Goal: Check status: Check status

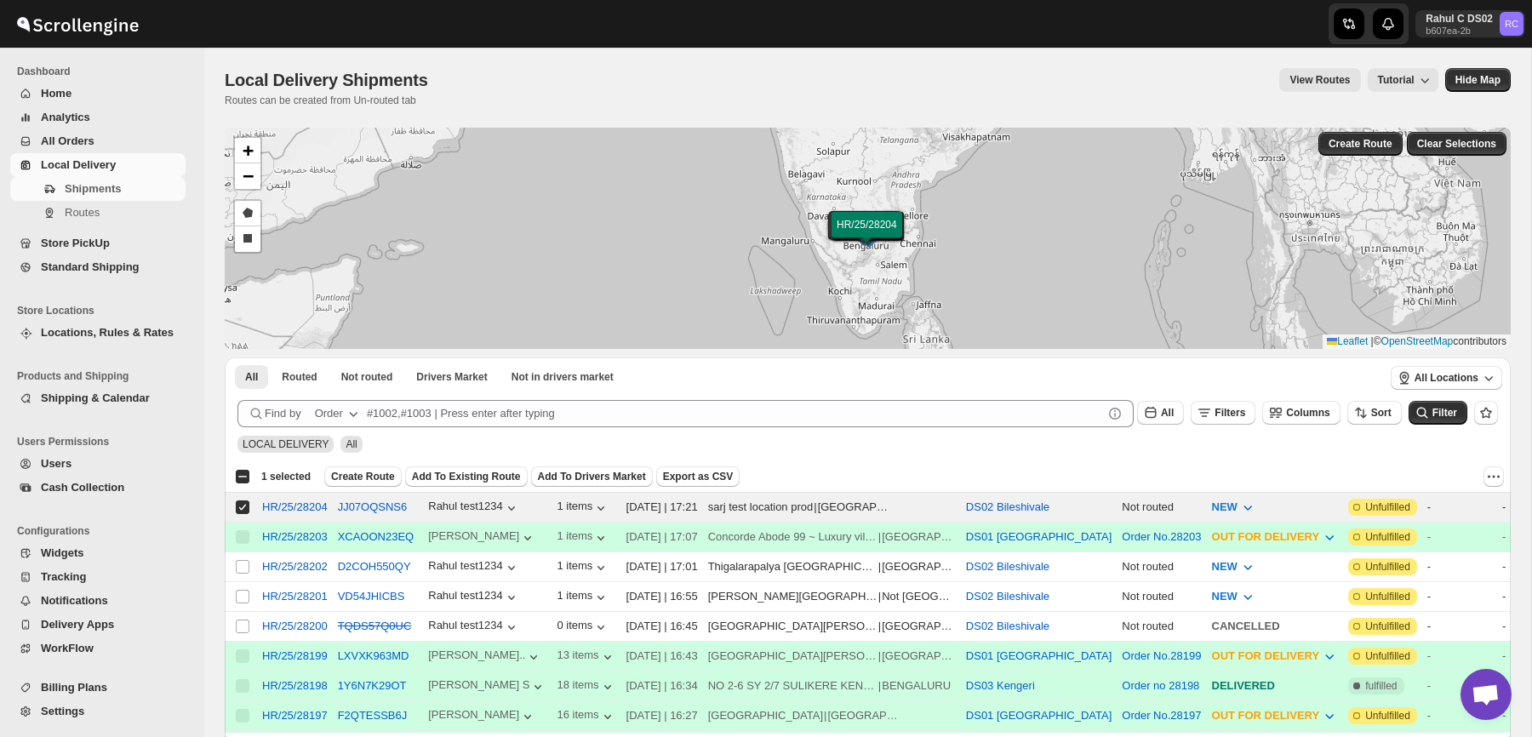
scroll to position [133, 0]
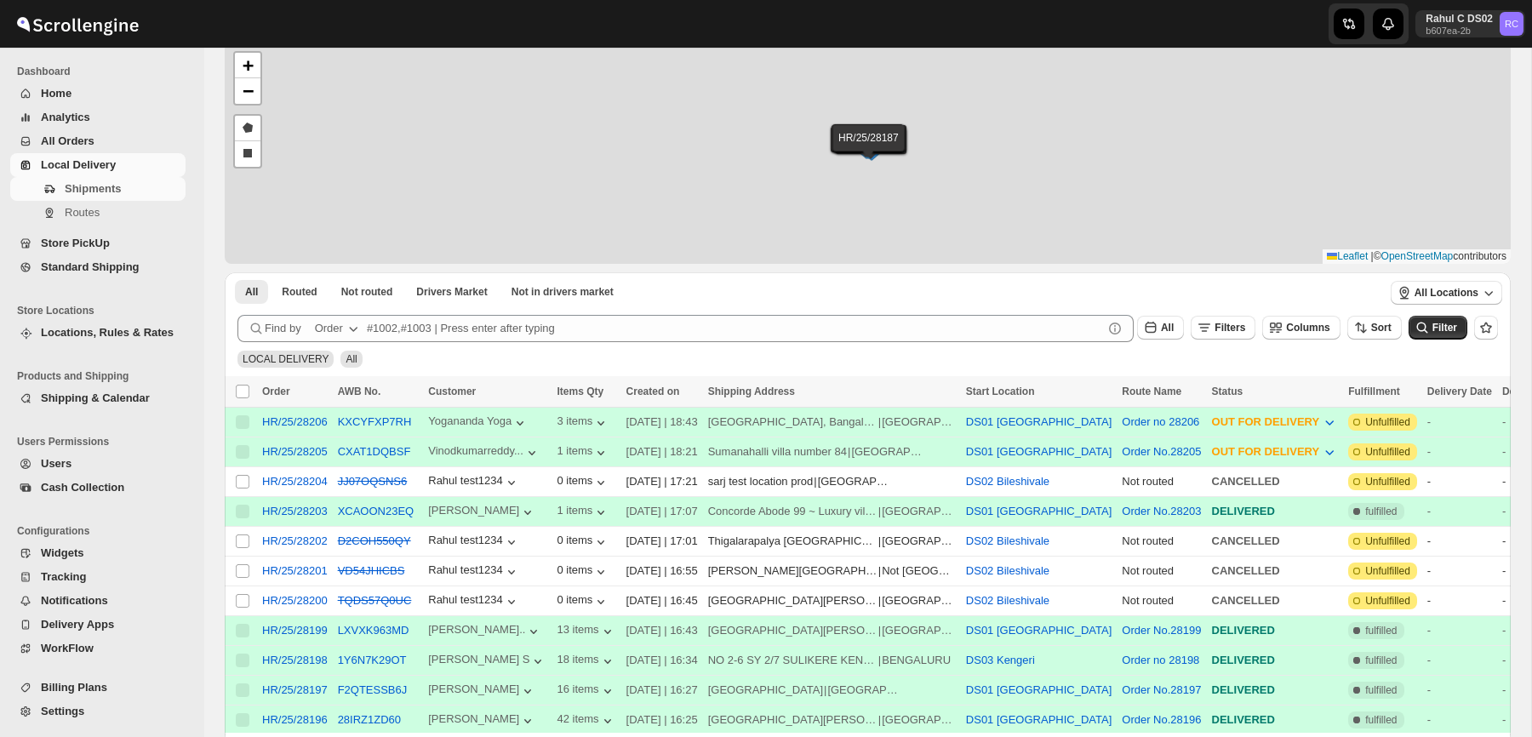
scroll to position [149, 0]
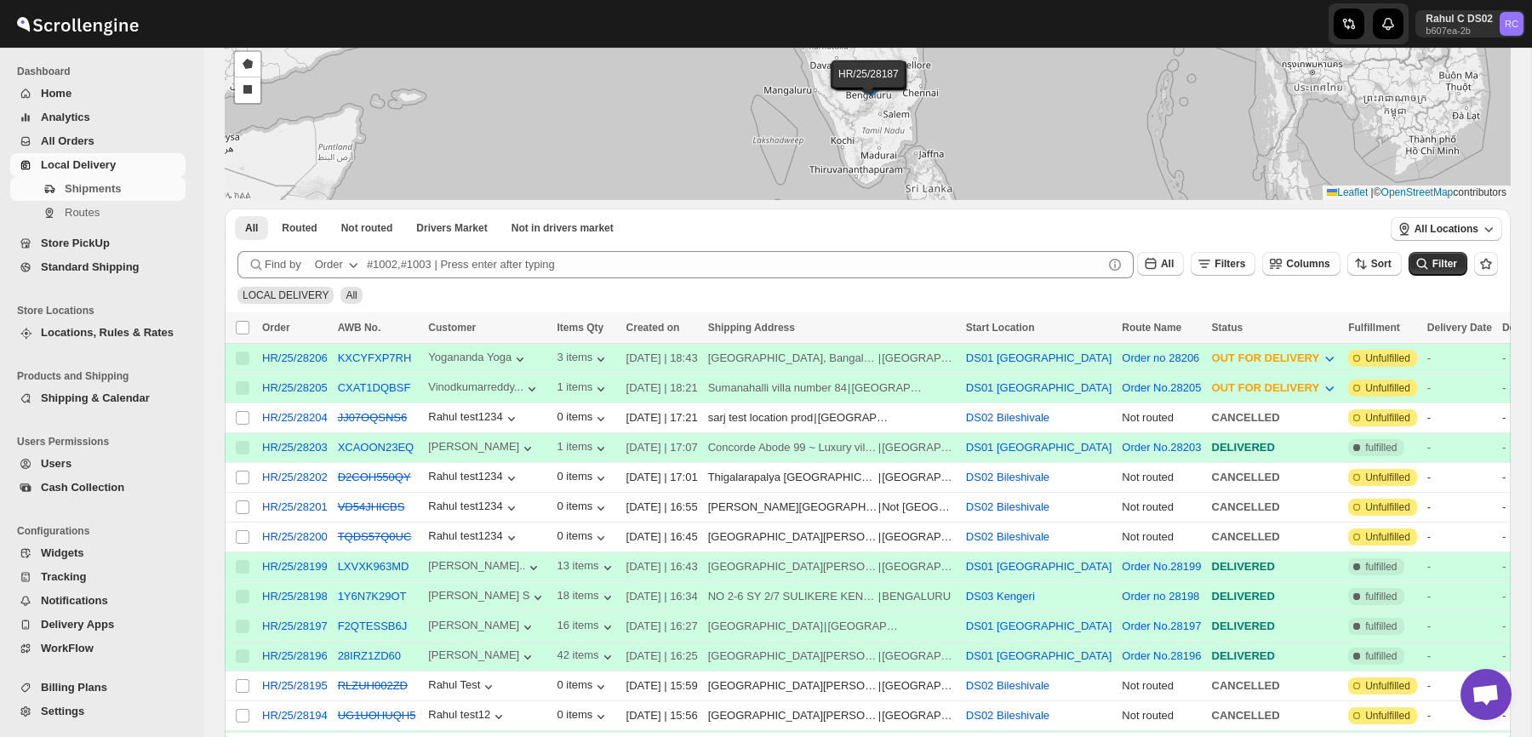
click at [377, 395] on div "CXAT1DQBSF" at bounding box center [378, 388] width 81 height 17
click at [377, 392] on button "CXAT1DQBSF" at bounding box center [374, 387] width 73 height 13
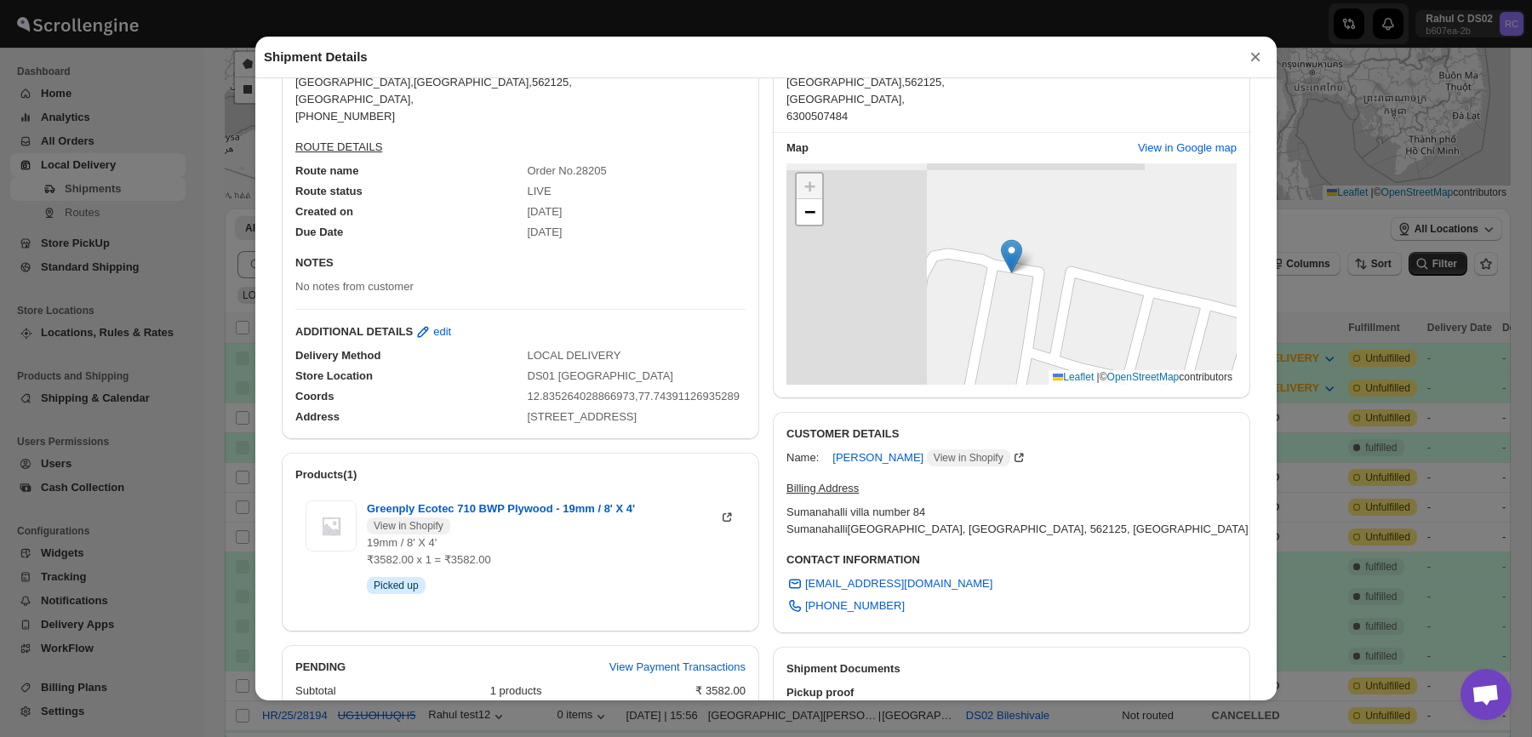
scroll to position [0, 0]
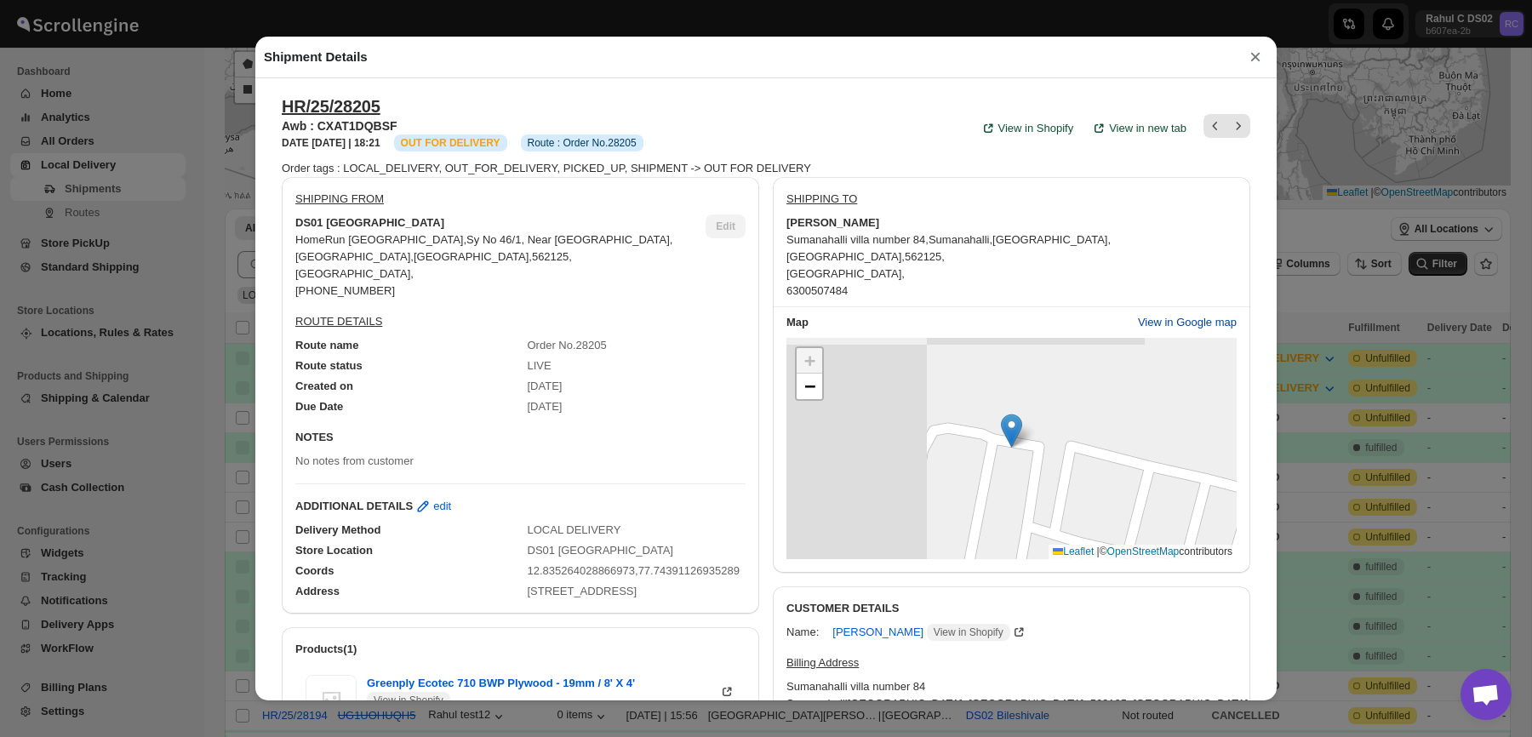
click at [1191, 314] on span "View in Google map" at bounding box center [1187, 322] width 99 height 17
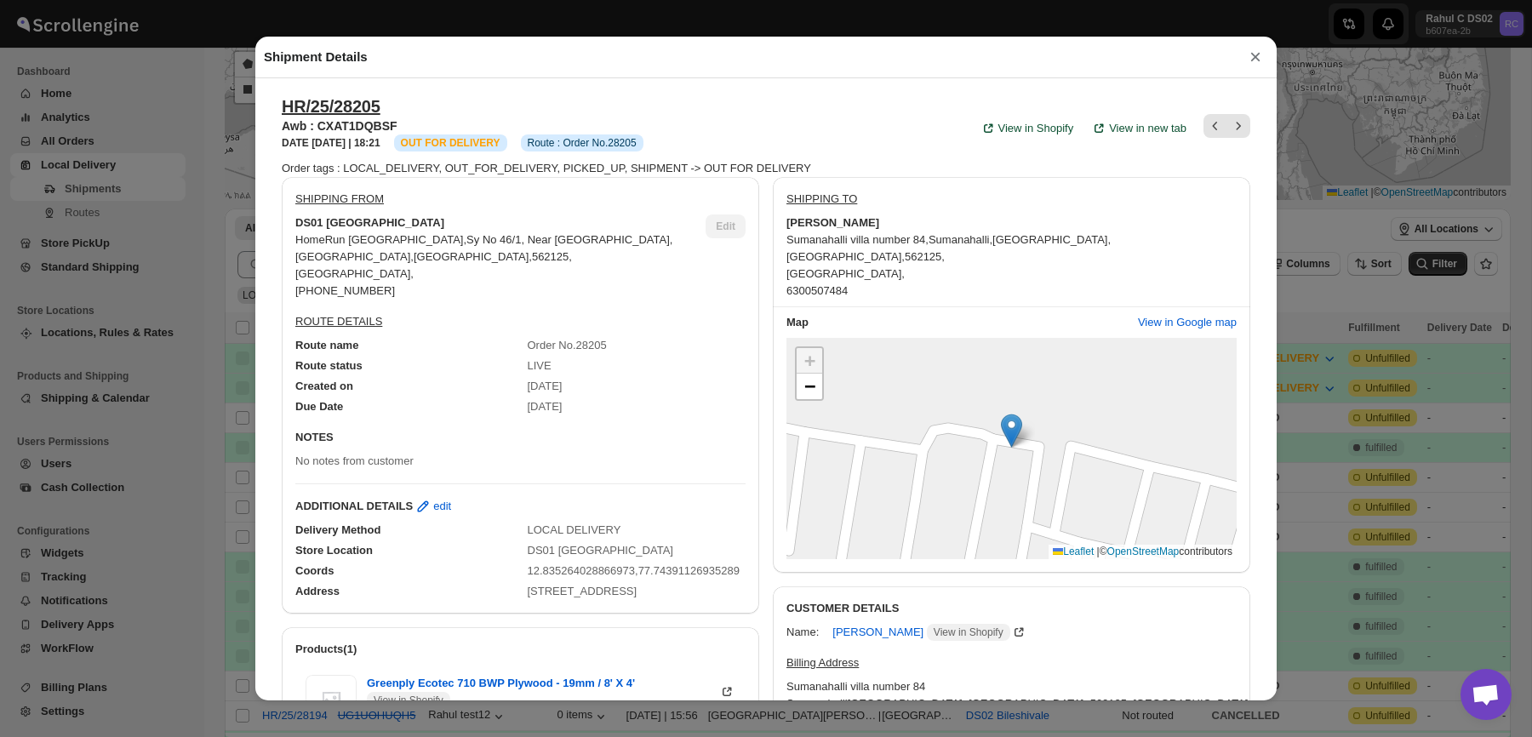
click at [232, 208] on div "Shipment Details × HR/25/28205 Awb : CXAT1DQBSF DATE 09-Sep-25 | 18:21 Info OUT…" at bounding box center [766, 368] width 1532 height 737
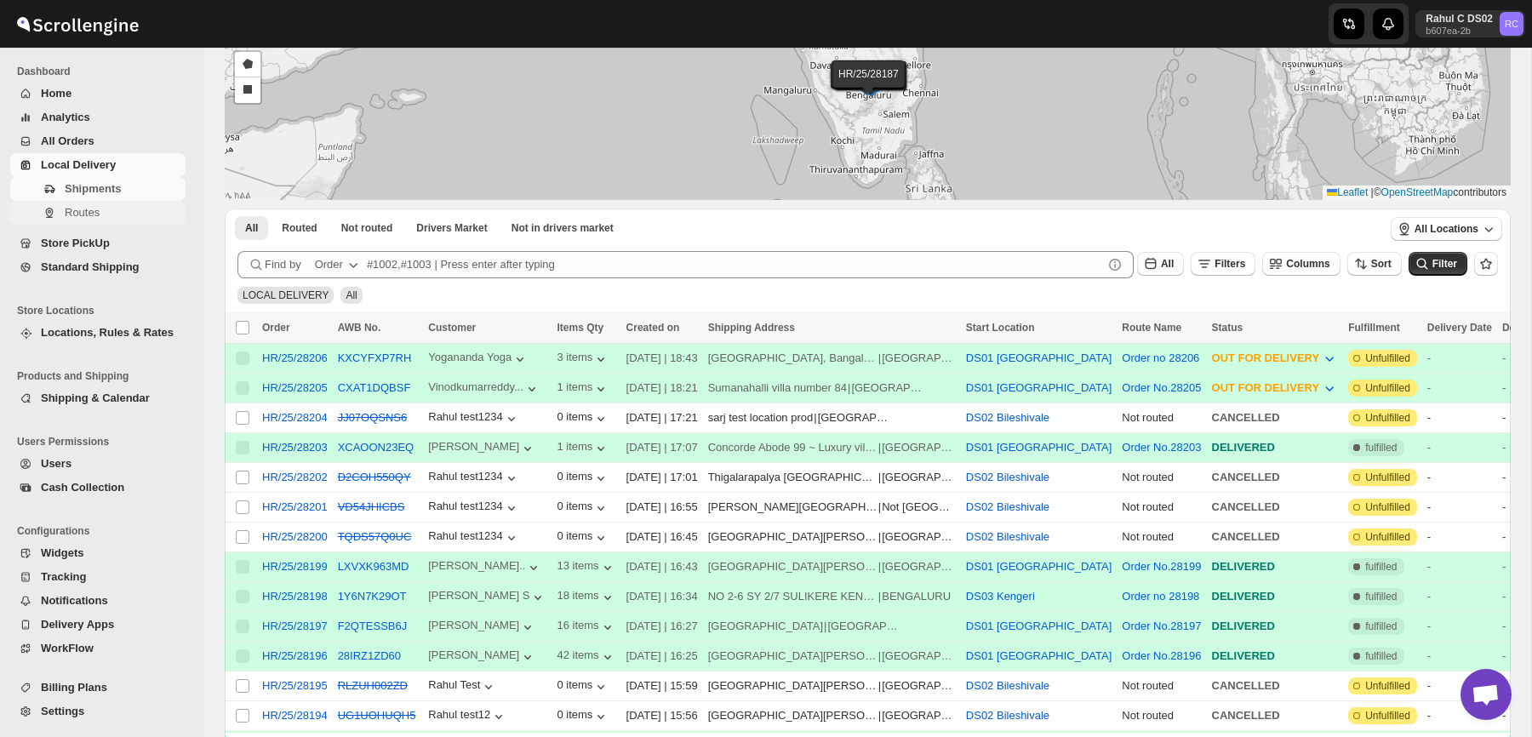
click at [157, 209] on span "Routes" at bounding box center [123, 212] width 117 height 17
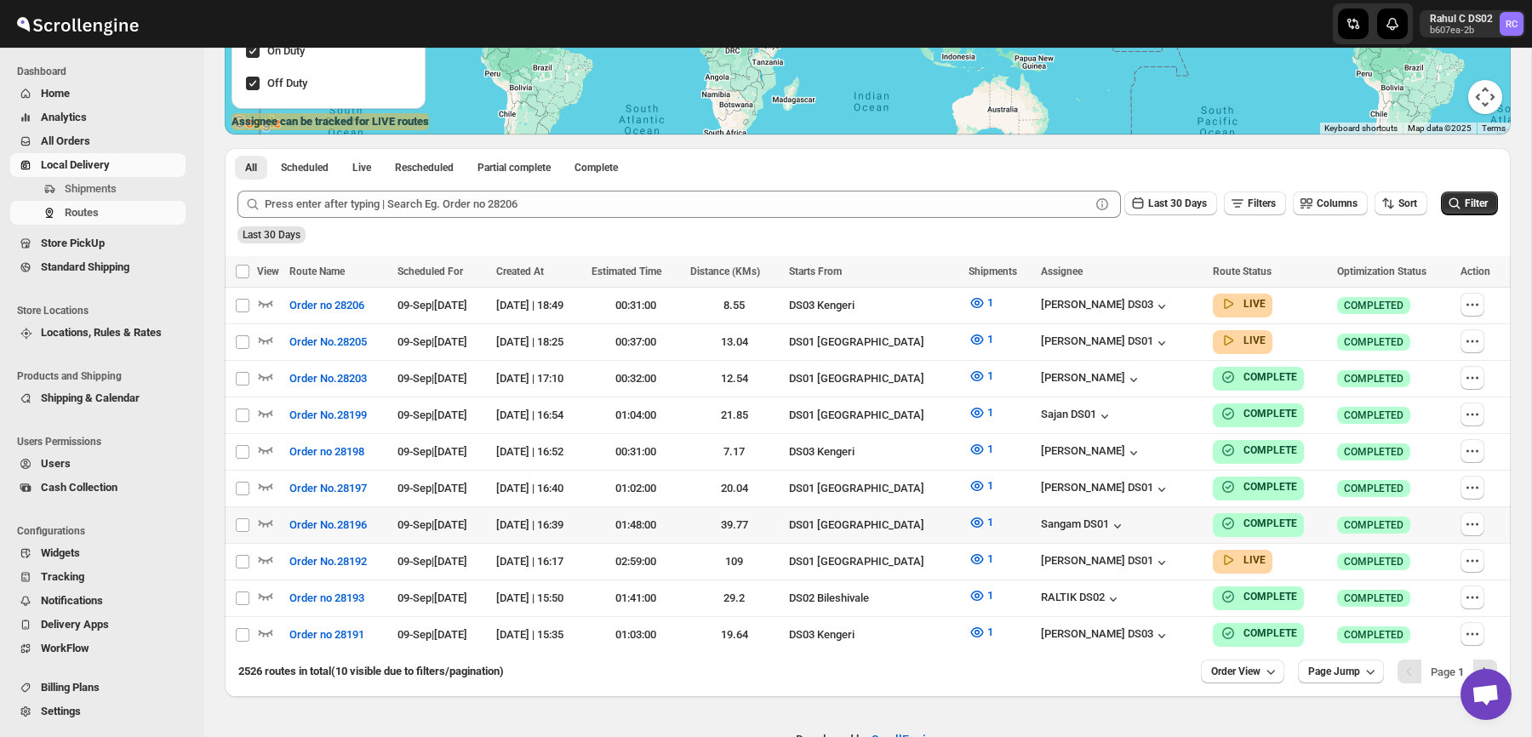
scroll to position [332, 0]
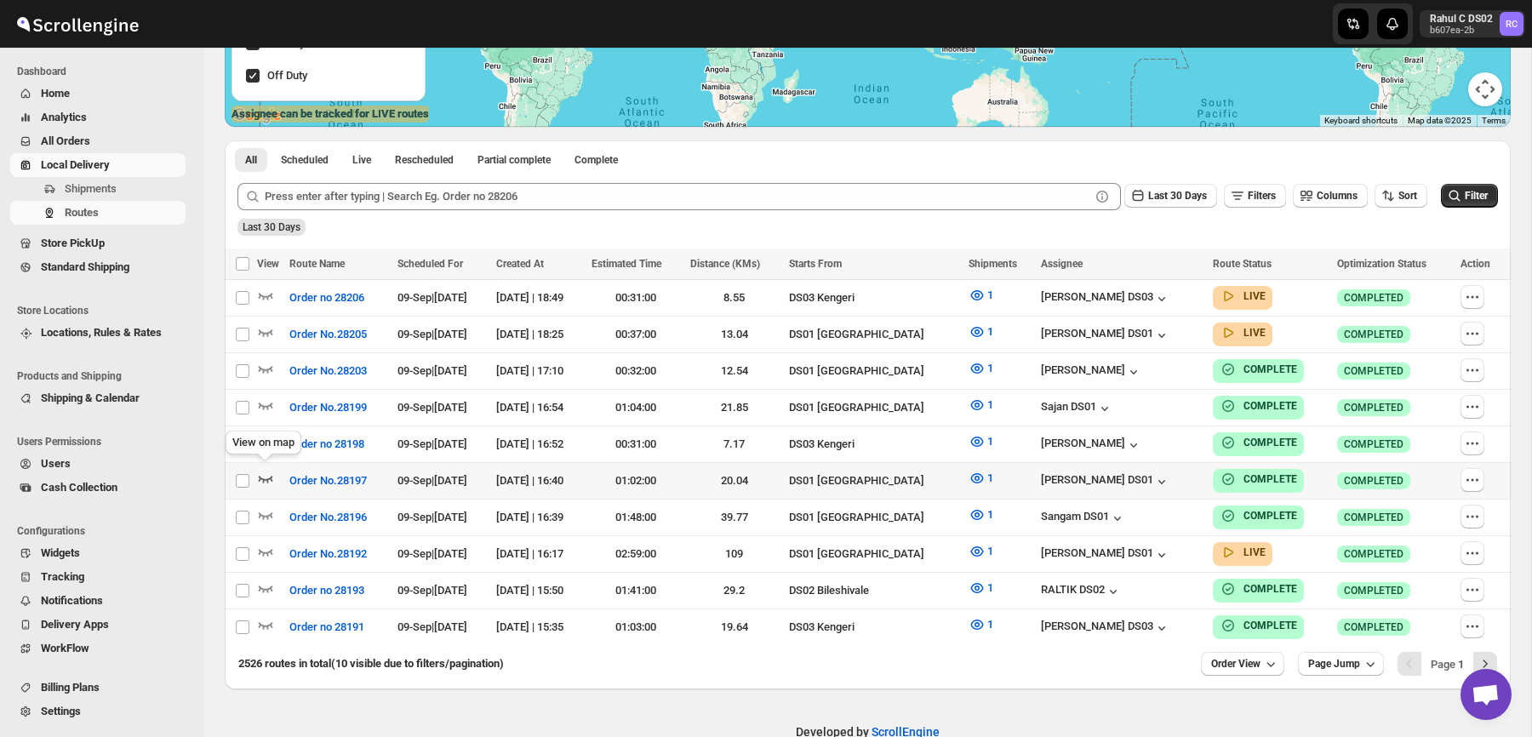
click at [261, 478] on icon "button" at bounding box center [265, 478] width 17 height 17
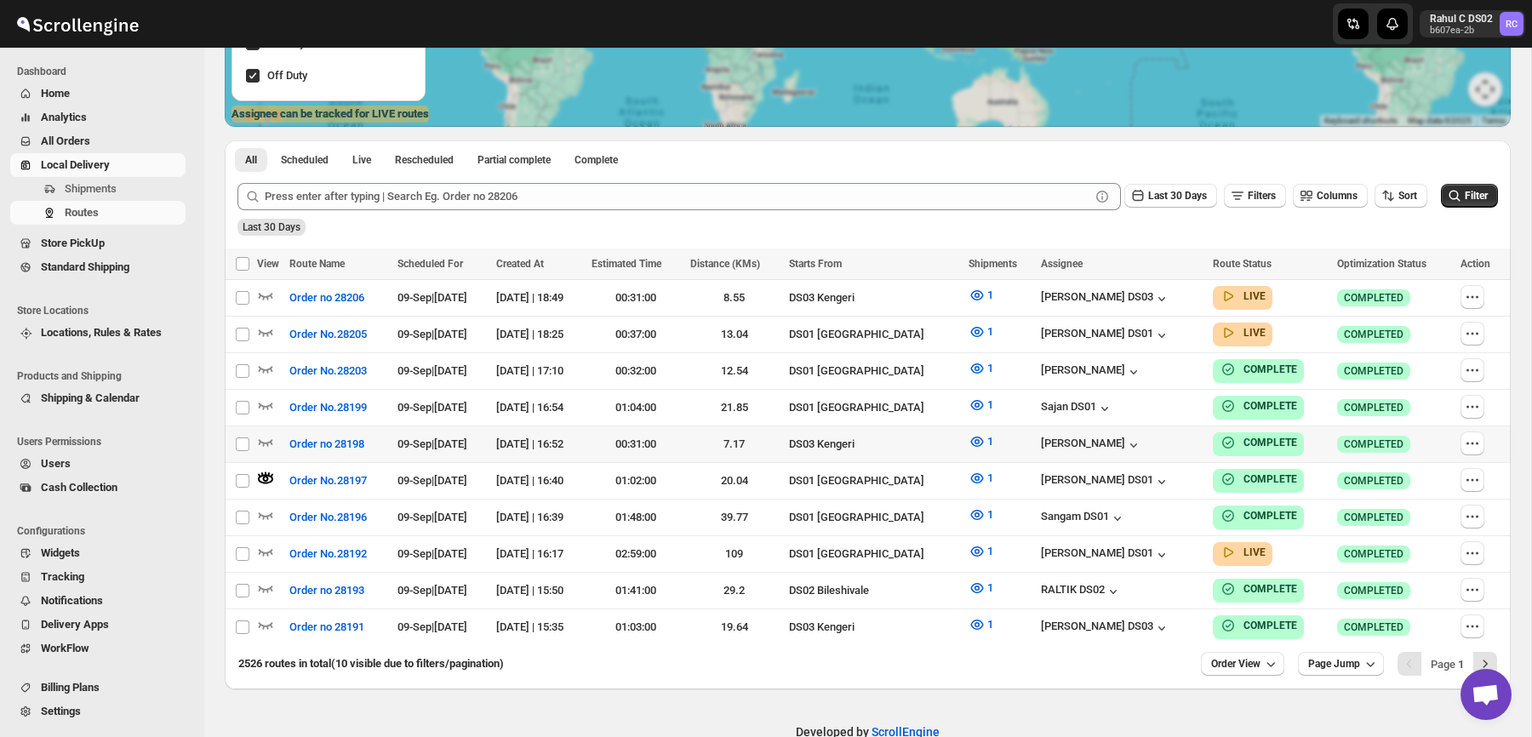
scroll to position [0, 0]
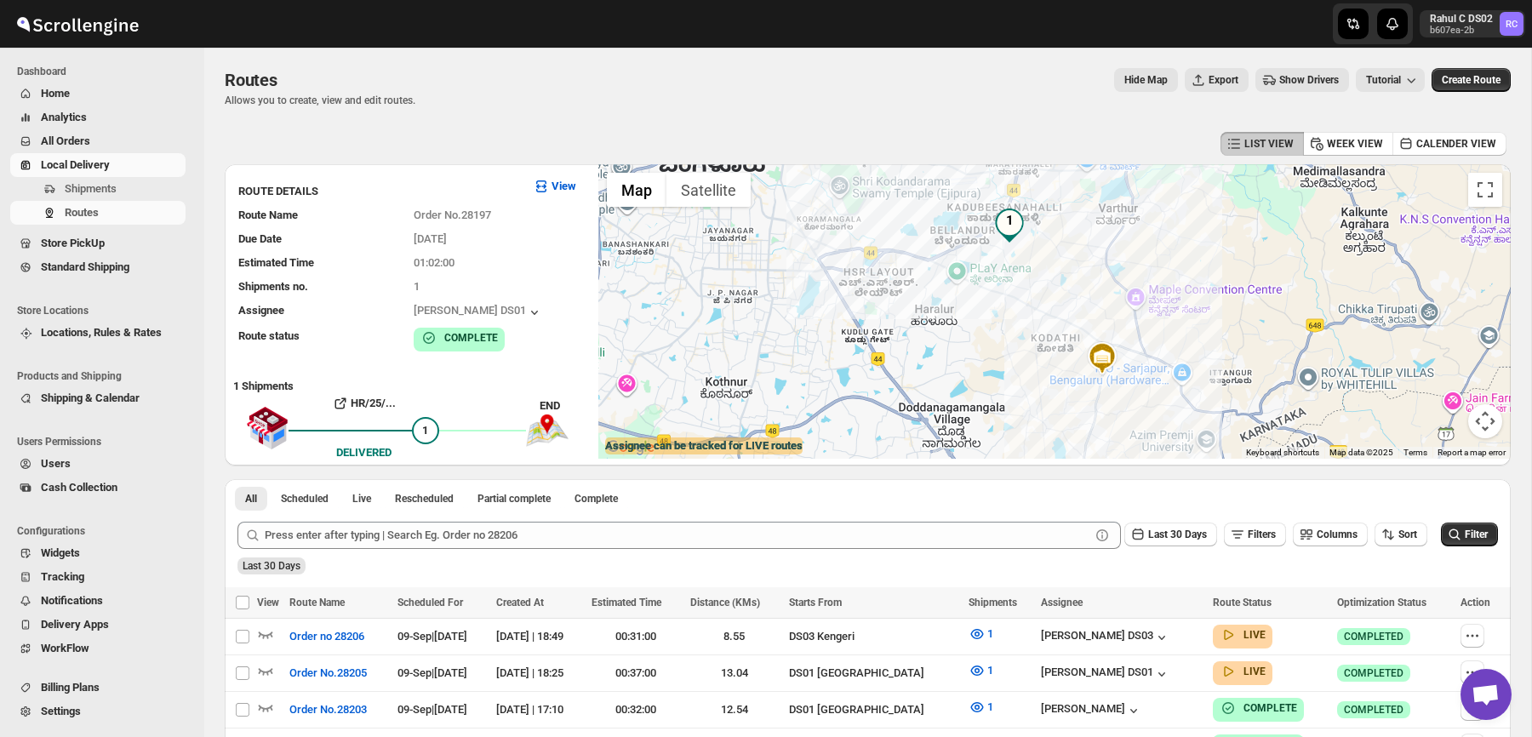
click at [1054, 24] on div "Rahul C DS02 b607ea-2b RC" at bounding box center [1251, 24] width 562 height 48
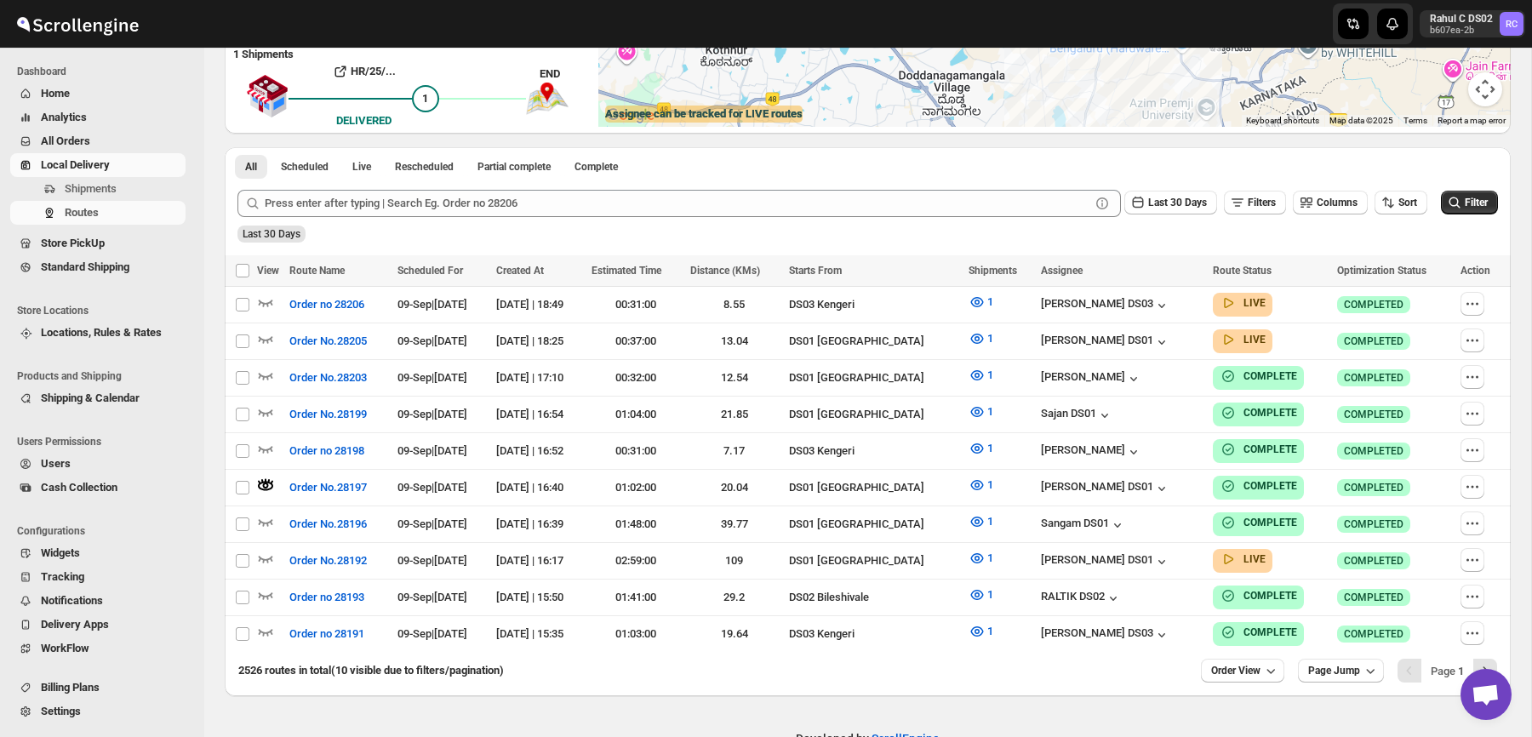
scroll to position [363, 0]
